Goal: Task Accomplishment & Management: Manage account settings

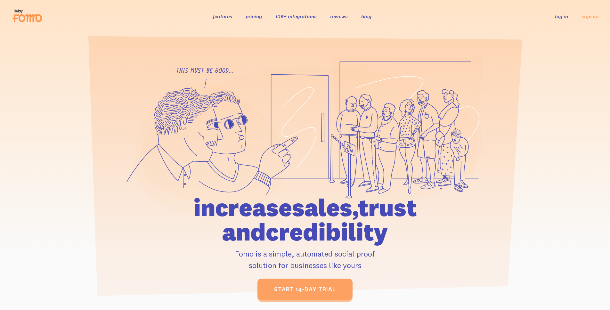
click at [558, 20] on link "log in" at bounding box center [561, 16] width 13 height 6
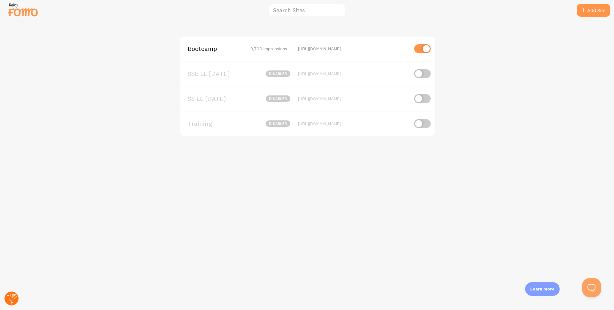
click at [11, 298] on circle at bounding box center [11, 298] width 14 height 14
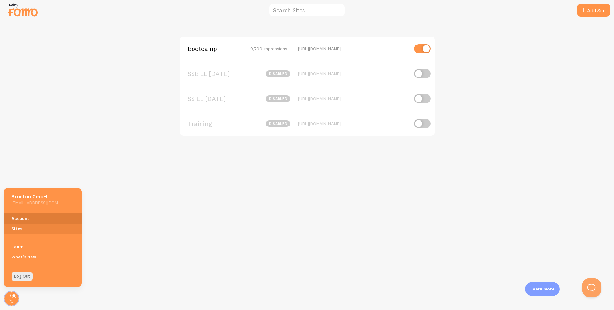
click at [36, 220] on link "Account" at bounding box center [43, 218] width 78 height 10
